Goal: Task Accomplishment & Management: Complete application form

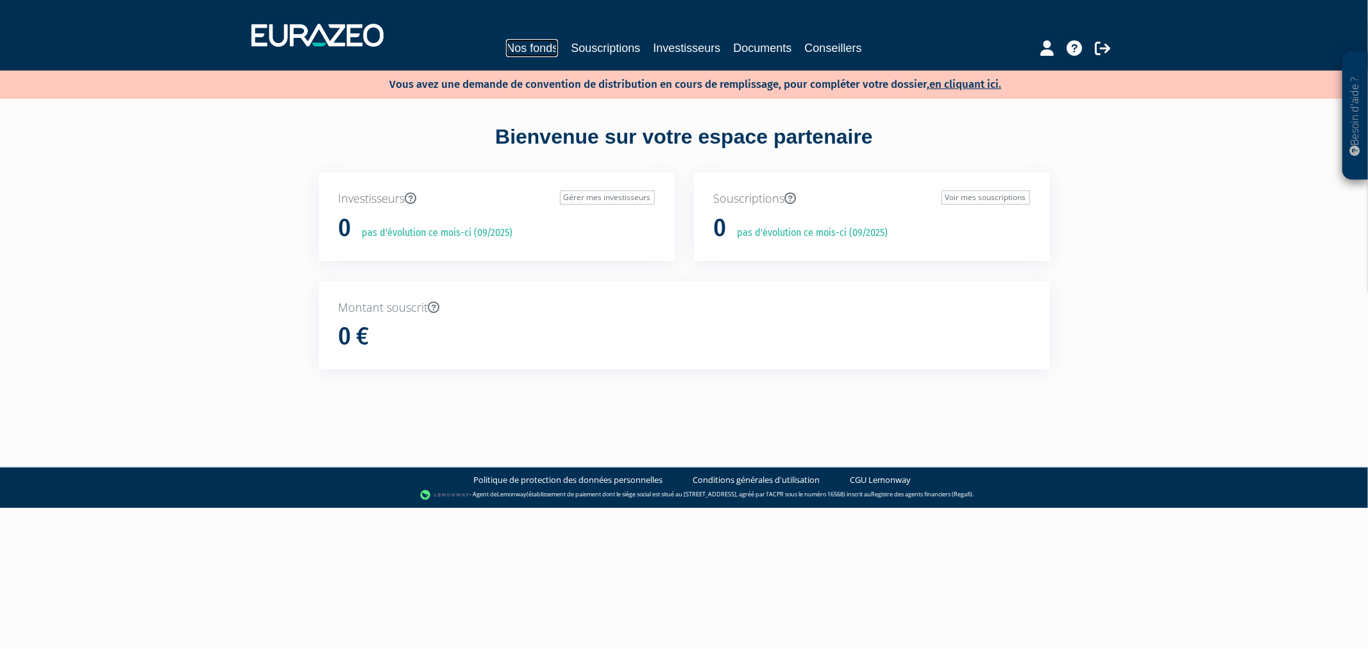
click at [511, 45] on link "Nos fonds" at bounding box center [532, 48] width 52 height 18
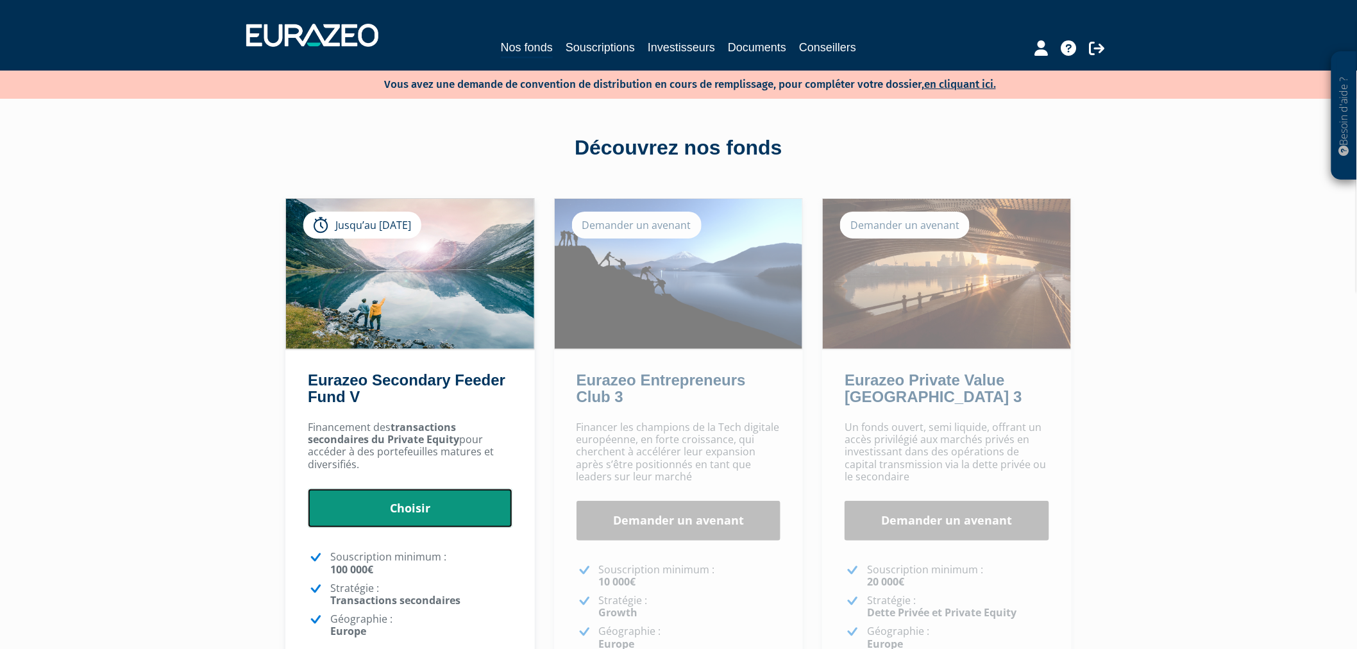
click at [400, 522] on link "Choisir" at bounding box center [410, 509] width 205 height 40
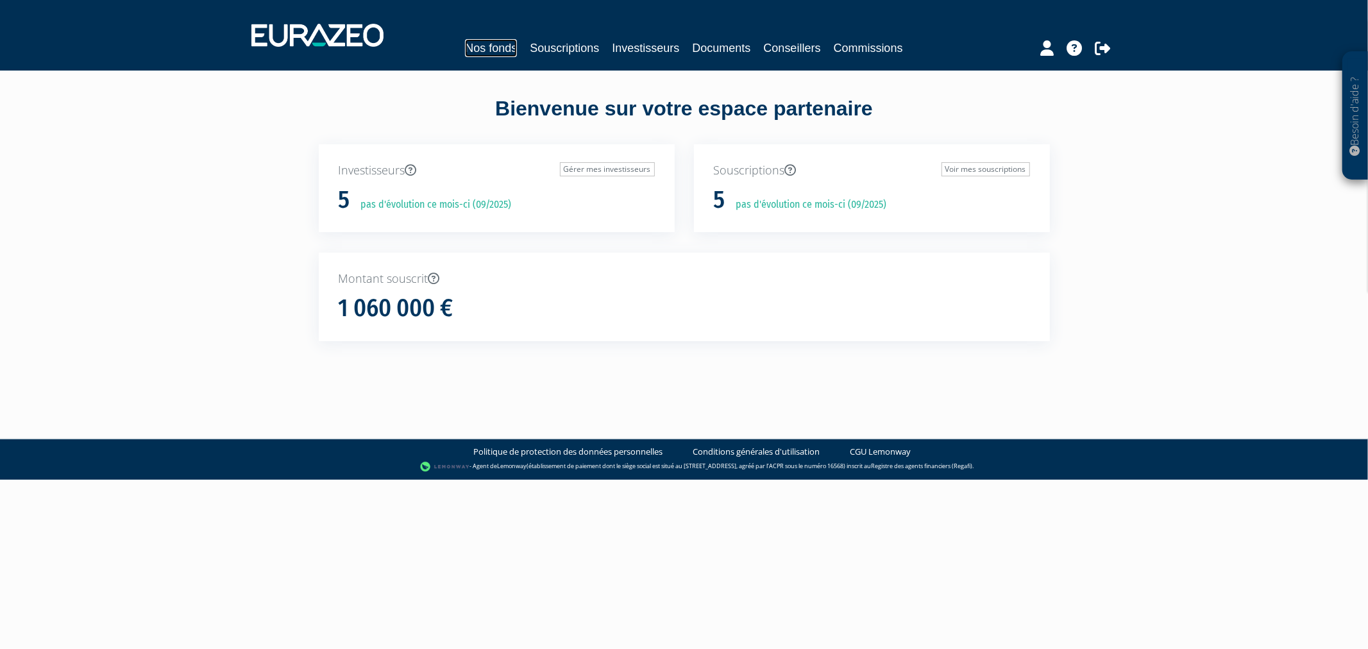
drag, startPoint x: 0, startPoint y: 0, endPoint x: 478, endPoint y: 49, distance: 480.4
click at [478, 49] on link "Nos fonds" at bounding box center [491, 48] width 52 height 18
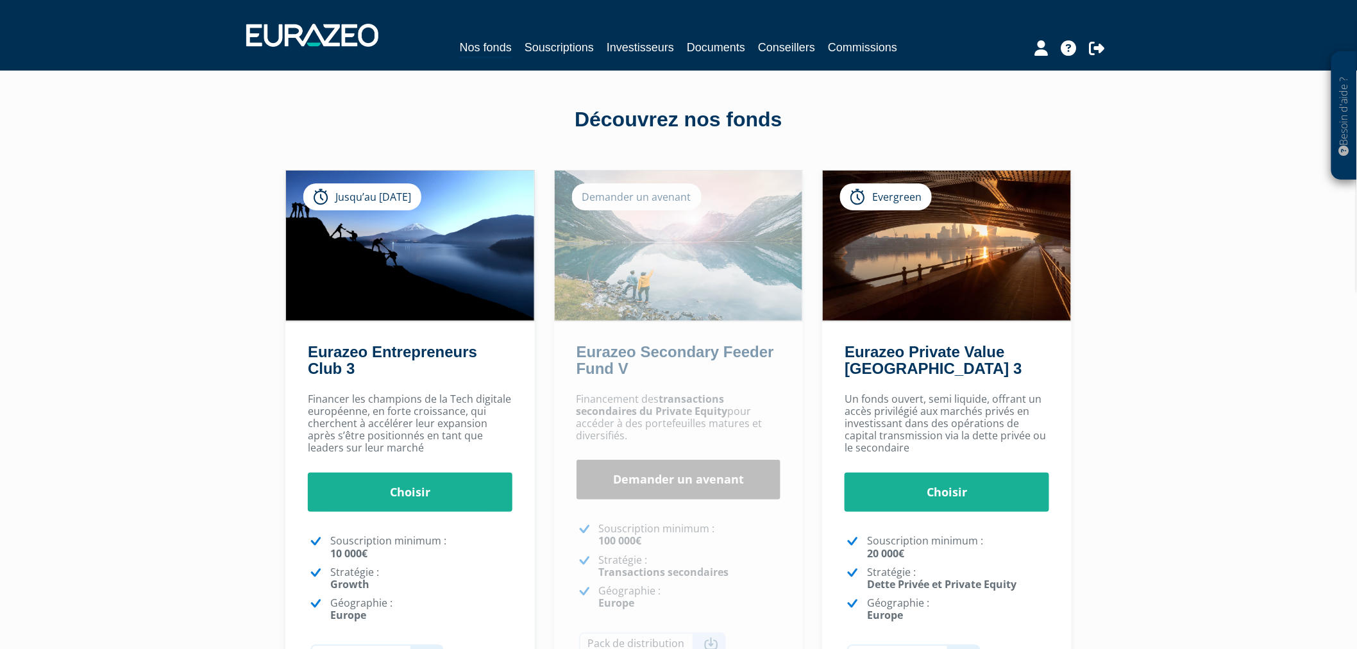
click at [665, 502] on div "Financement des transactions secondaires du Private Equity pour accéder à des p…" at bounding box center [679, 548] width 250 height 323
click at [664, 486] on link "Demander un avenant" at bounding box center [679, 480] width 205 height 40
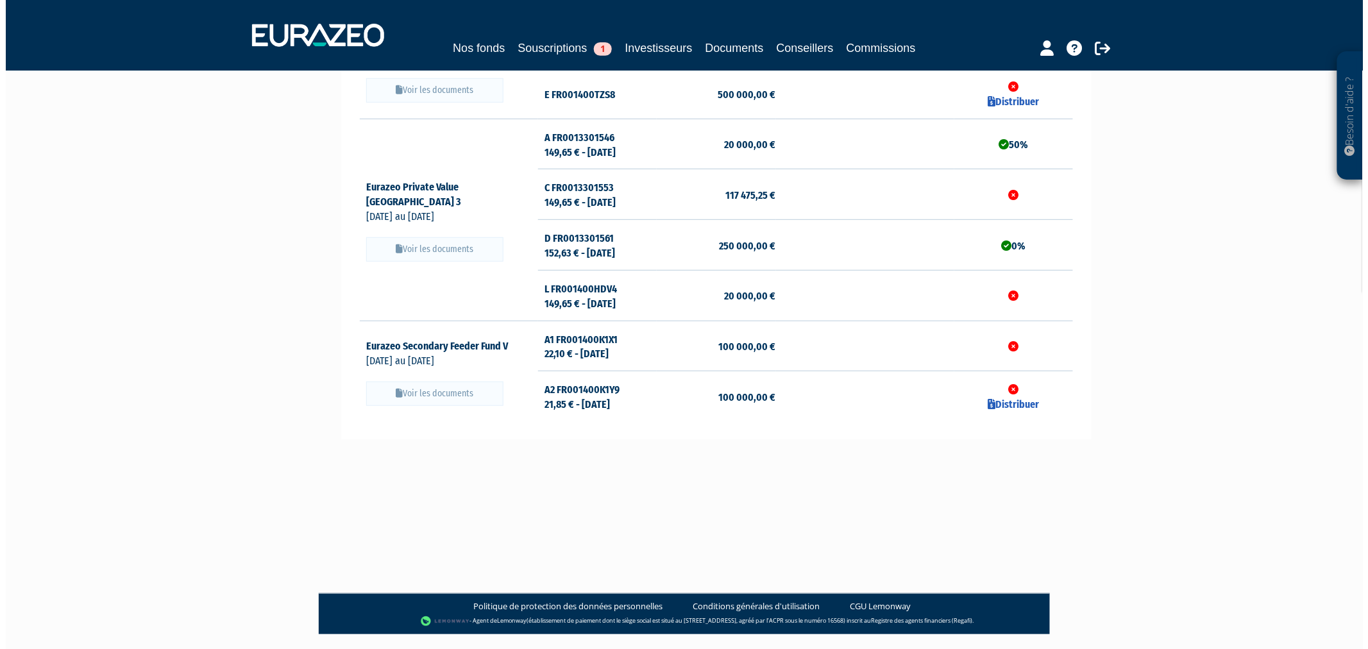
scroll to position [214, 0]
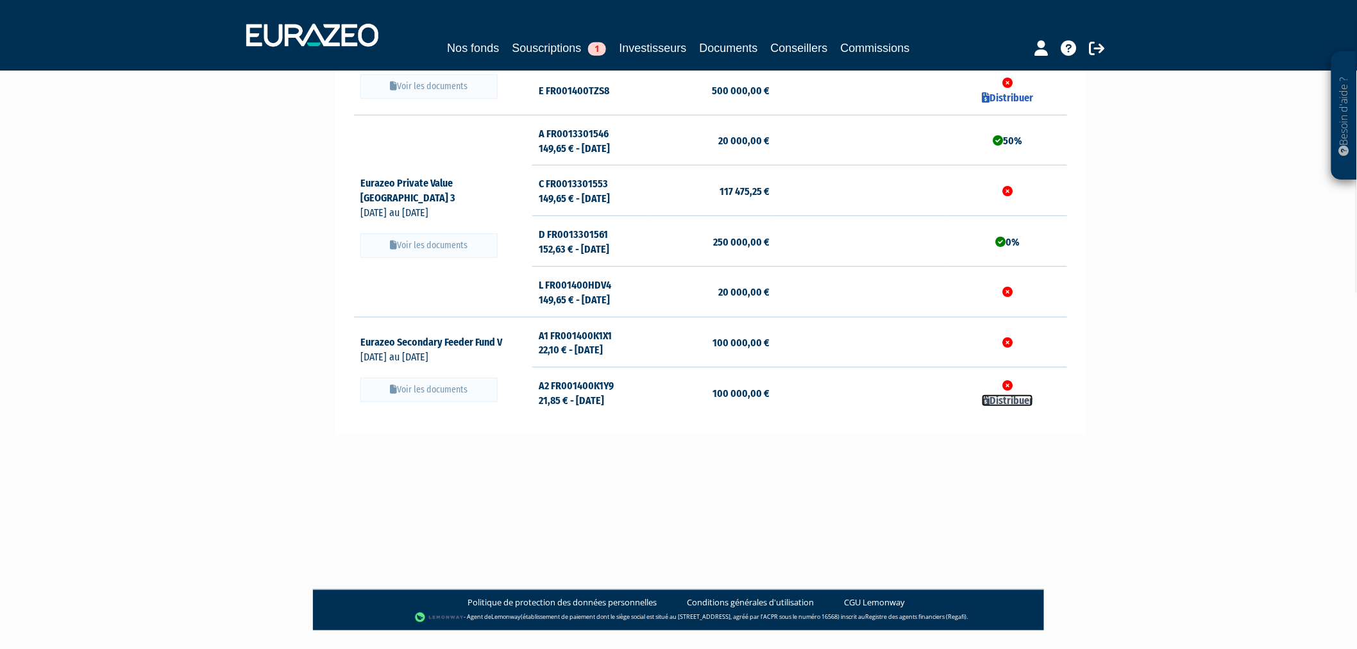
click at [1001, 401] on link "Distribuer" at bounding box center [1007, 401] width 51 height 12
checkbox input "true"
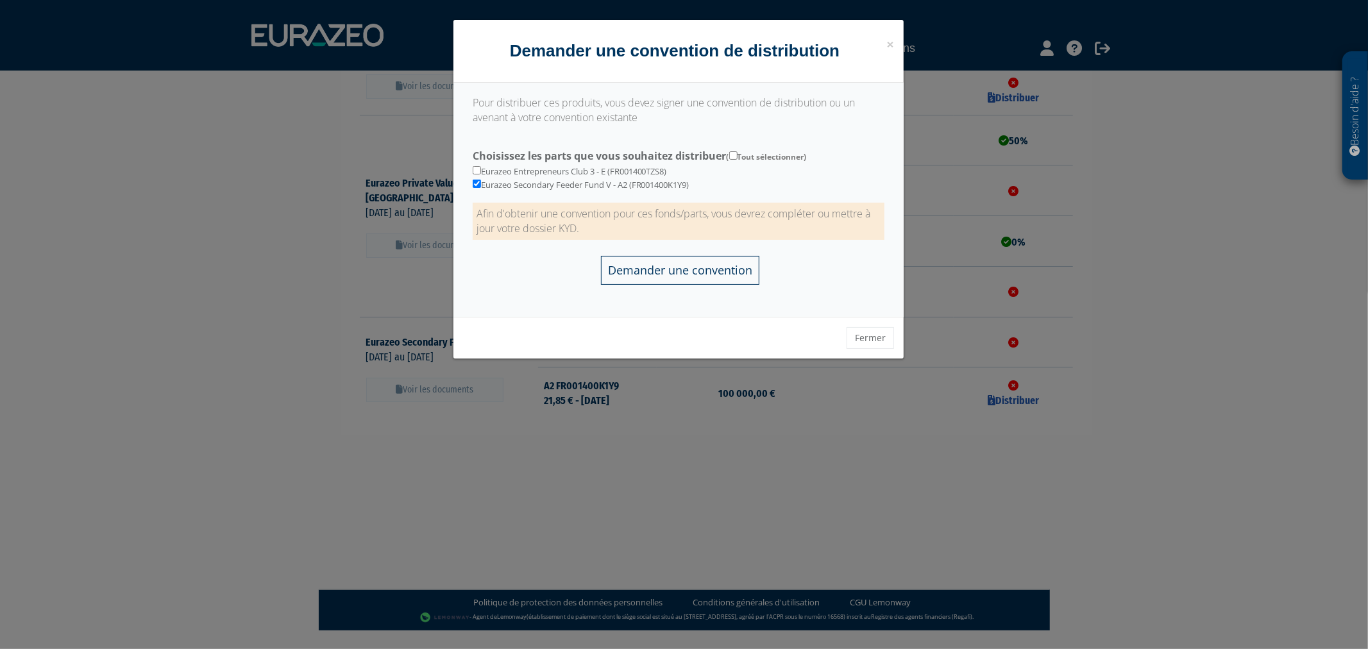
click at [701, 271] on input "Demander une convention" at bounding box center [680, 270] width 158 height 29
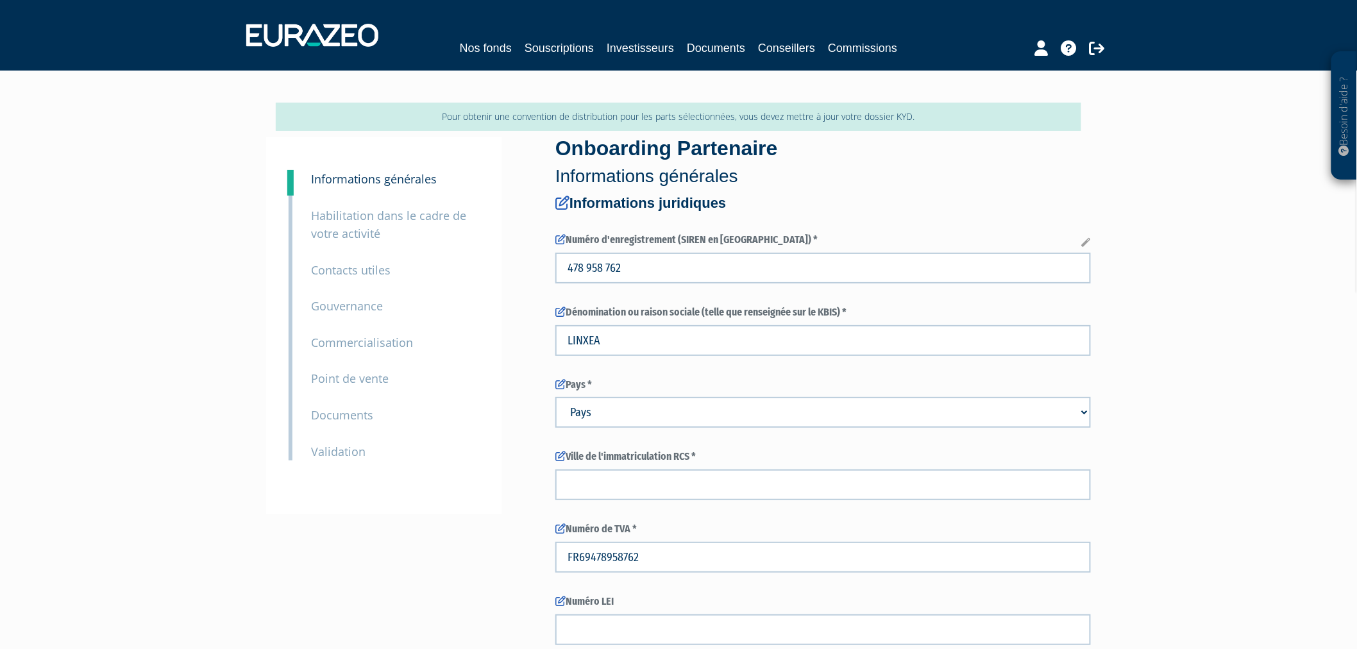
click at [330, 443] on p "Validation" at bounding box center [338, 452] width 55 height 19
